Goal: Navigation & Orientation: Understand site structure

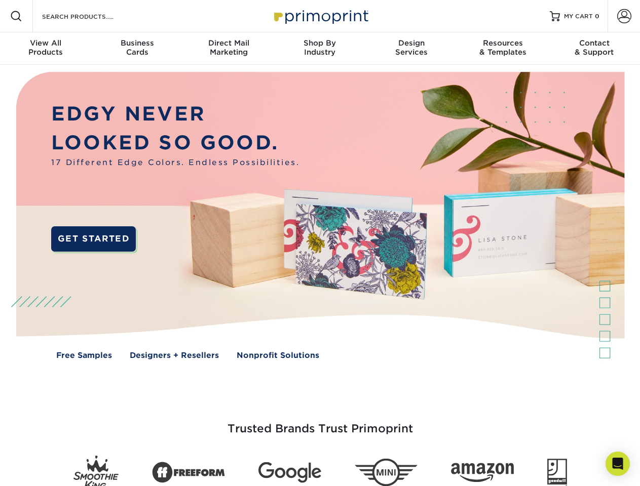
click at [320, 243] on img at bounding box center [319, 223] width 633 height 317
click at [16, 16] on span at bounding box center [16, 16] width 12 height 12
click at [623, 16] on span at bounding box center [624, 16] width 14 height 14
click at [46, 49] on div "View All Products" at bounding box center [45, 47] width 91 height 18
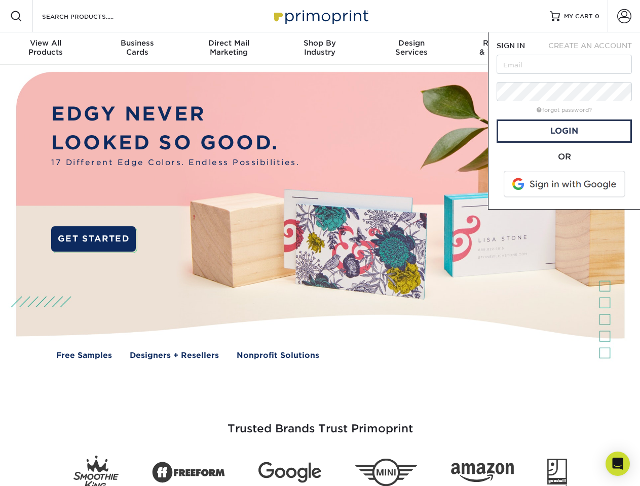
click at [137, 49] on div "Business Cards" at bounding box center [136, 47] width 91 height 18
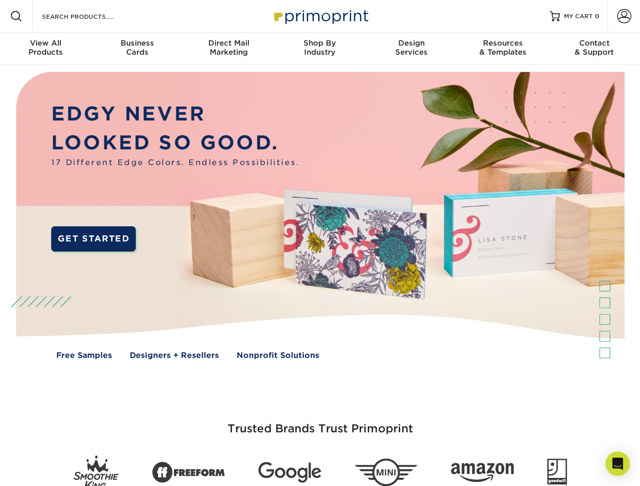
click at [228, 49] on div "Direct Mail Marketing" at bounding box center [228, 47] width 91 height 18
click at [320, 49] on div "Shop By Industry" at bounding box center [319, 47] width 91 height 18
click at [411, 49] on div "Design Services" at bounding box center [411, 47] width 91 height 18
click at [502, 49] on div "Resources & Templates" at bounding box center [502, 47] width 91 height 18
click at [594, 49] on div "Contact & Support" at bounding box center [593, 47] width 91 height 18
